Goal: Complete application form

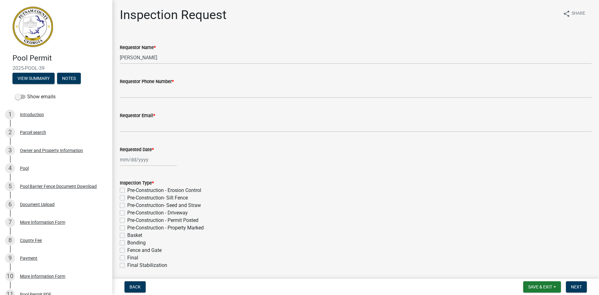
click at [197, 145] on div "Requested Date *" at bounding box center [355, 151] width 471 height 29
click at [533, 288] on span "Save & Exit" at bounding box center [540, 286] width 24 height 5
click at [534, 273] on button "Save & Exit" at bounding box center [536, 270] width 50 height 15
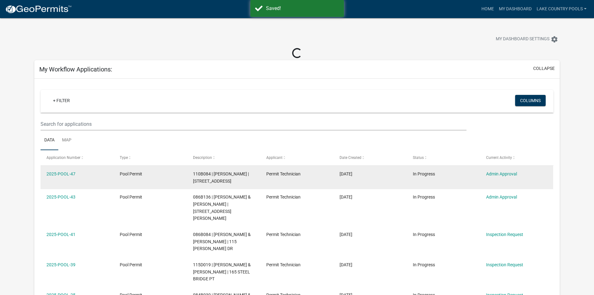
scroll to position [31, 0]
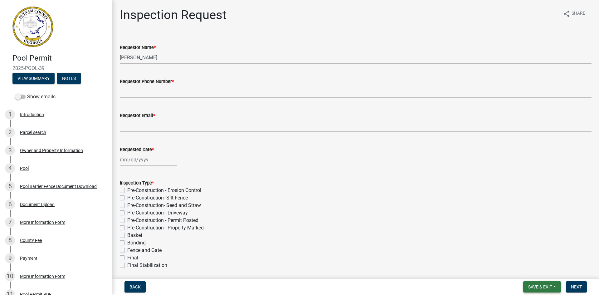
click at [547, 286] on span "Save & Exit" at bounding box center [540, 286] width 24 height 5
click at [536, 272] on button "Save & Exit" at bounding box center [536, 270] width 50 height 15
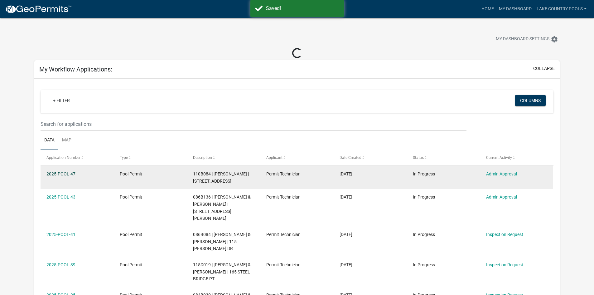
click at [67, 174] on link "2025-POOL-47" at bounding box center [60, 173] width 29 height 5
